Goal: Entertainment & Leisure: Consume media (video, audio)

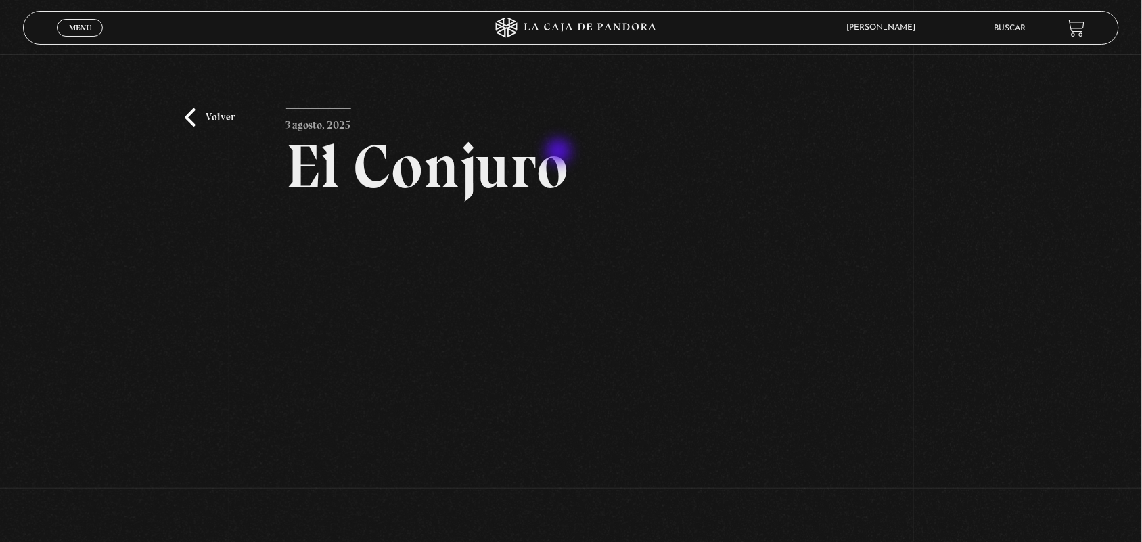
click at [560, 153] on h2 "El Conjuro" at bounding box center [571, 166] width 571 height 62
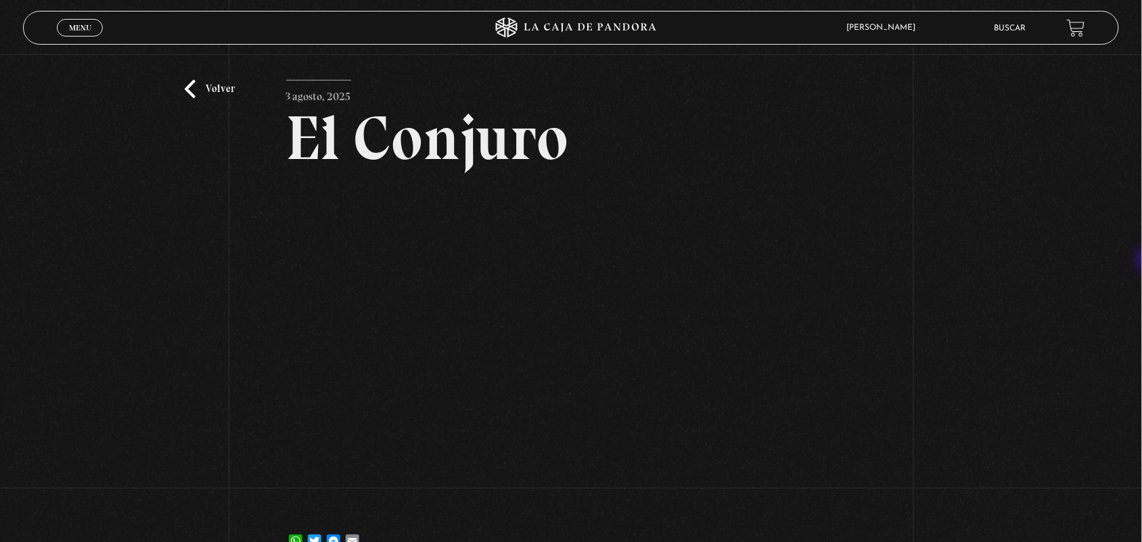
scroll to position [139, 0]
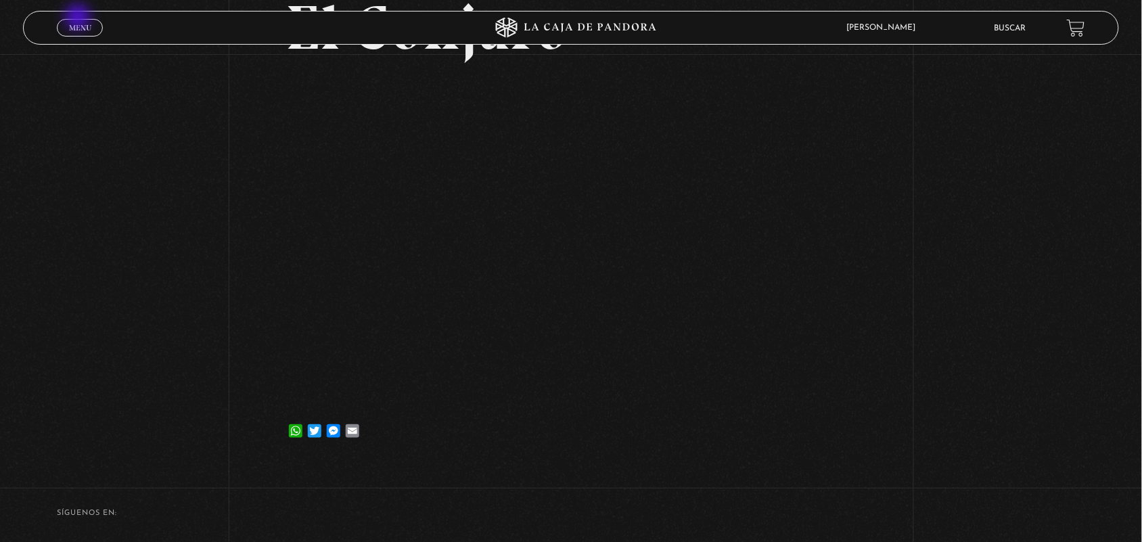
click at [79, 19] on link "Menu Cerrar" at bounding box center [80, 28] width 46 height 18
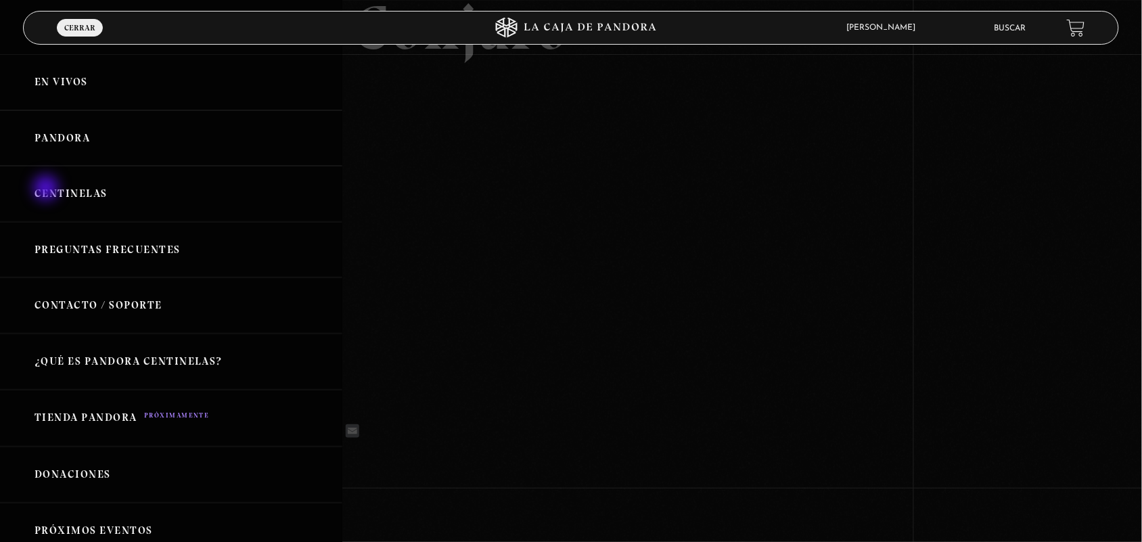
click at [47, 190] on link "Centinelas" at bounding box center [171, 194] width 342 height 56
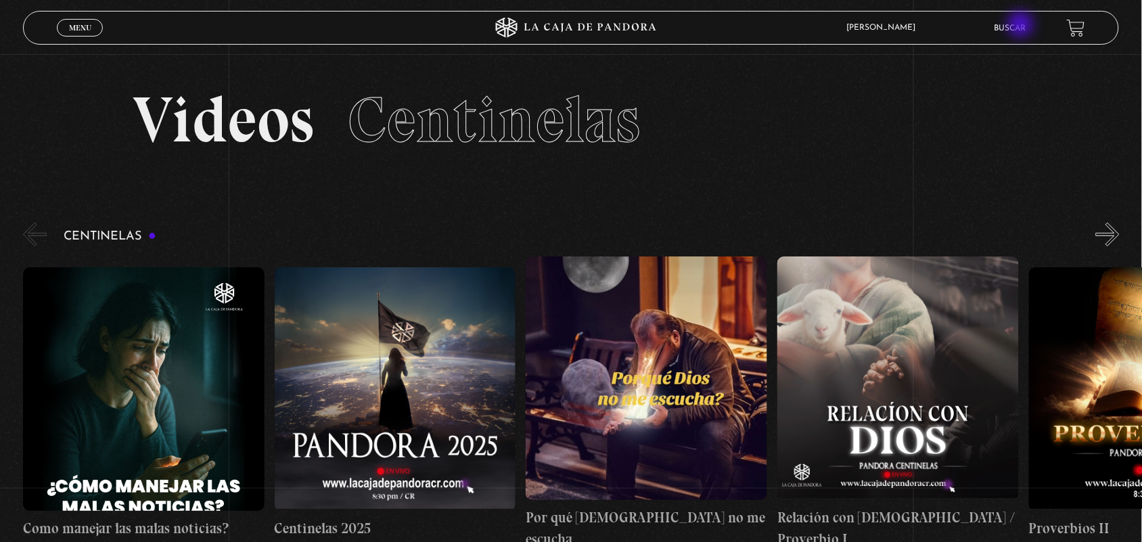
click at [1023, 26] on link "Buscar" at bounding box center [1011, 28] width 32 height 8
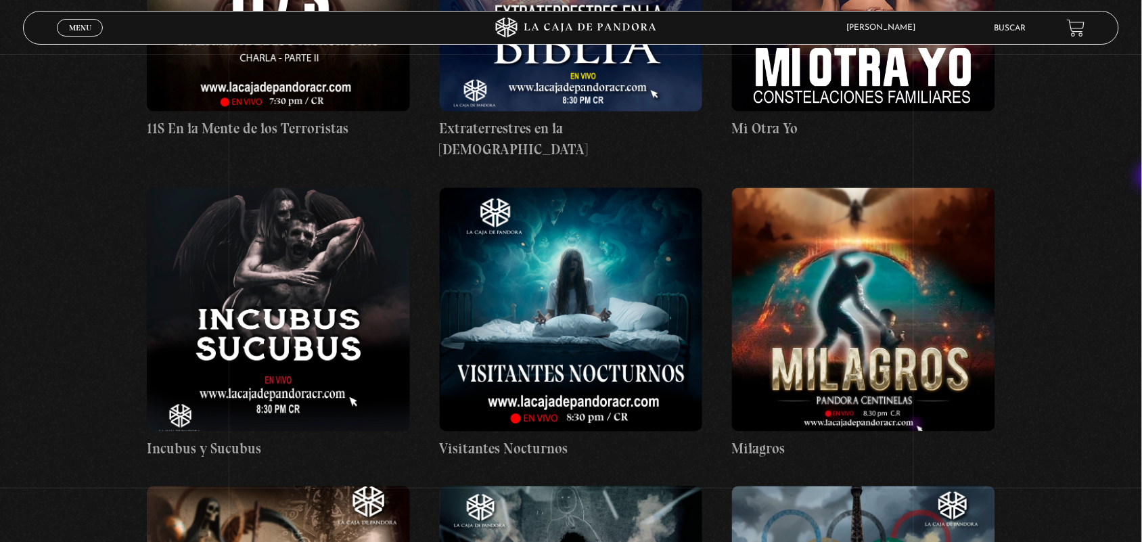
scroll to position [10112, 0]
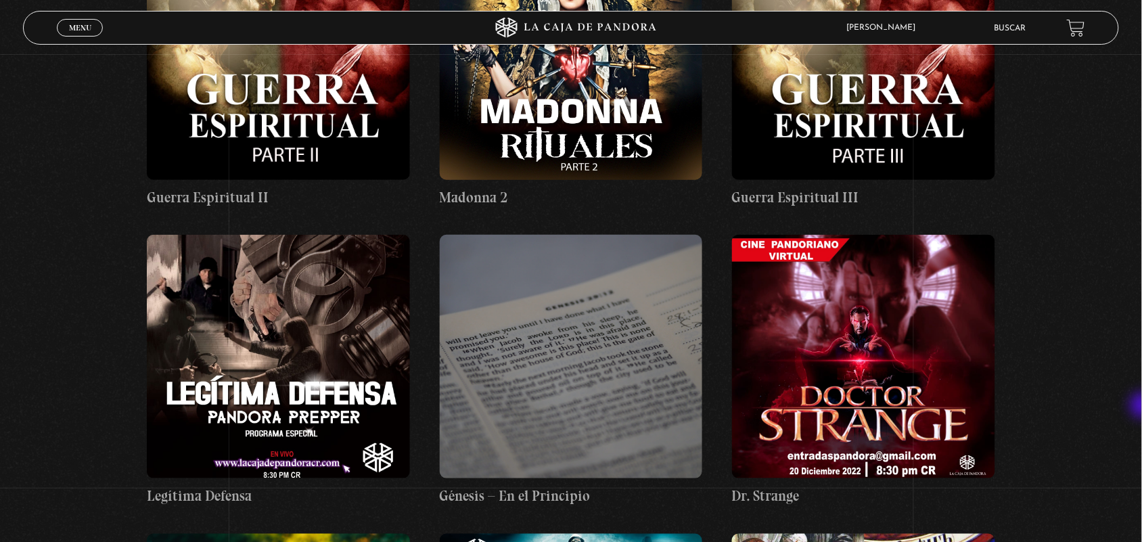
scroll to position [20477, 0]
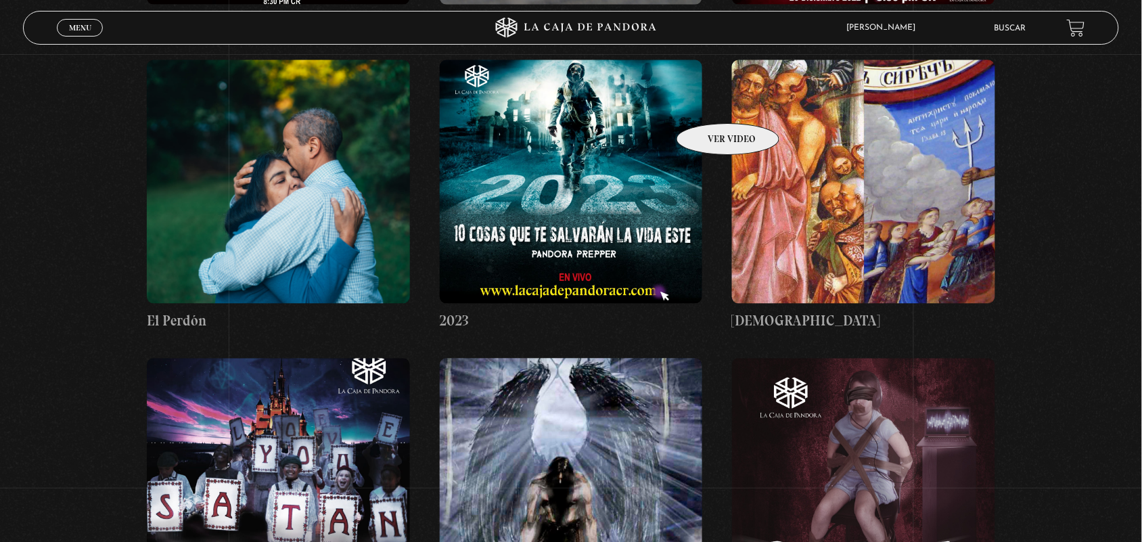
click at [703, 103] on figure at bounding box center [571, 182] width 263 height 244
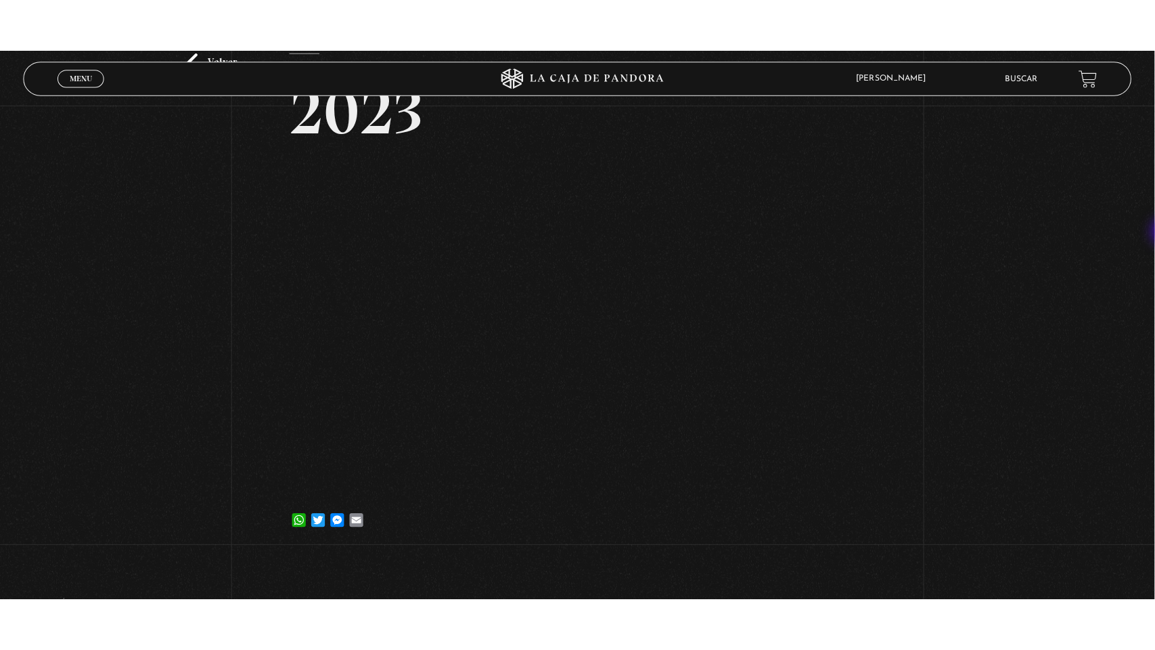
scroll to position [123, 0]
